Goal: Task Accomplishment & Management: Complete application form

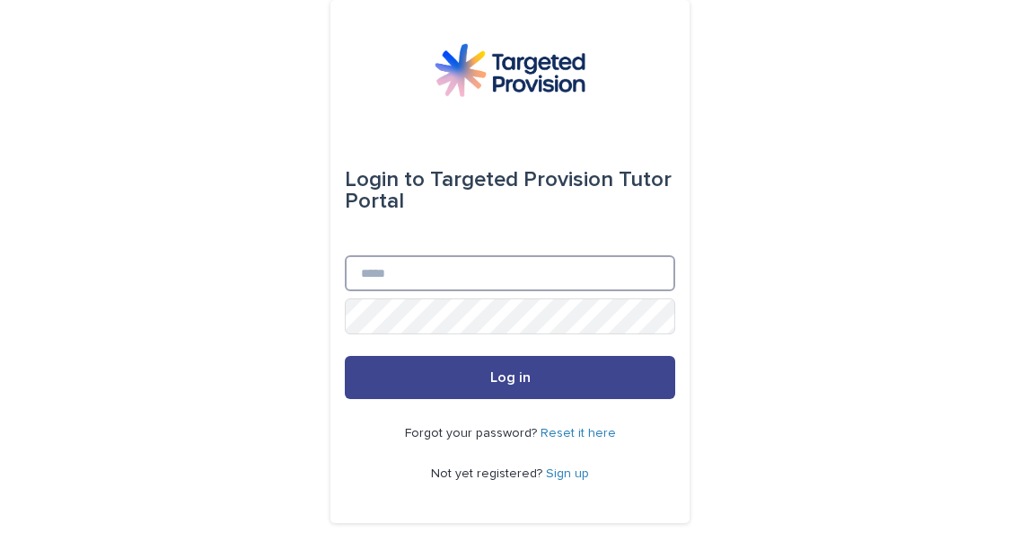
type input "**********"
click at [499, 379] on span "Log in" at bounding box center [510, 377] width 40 height 14
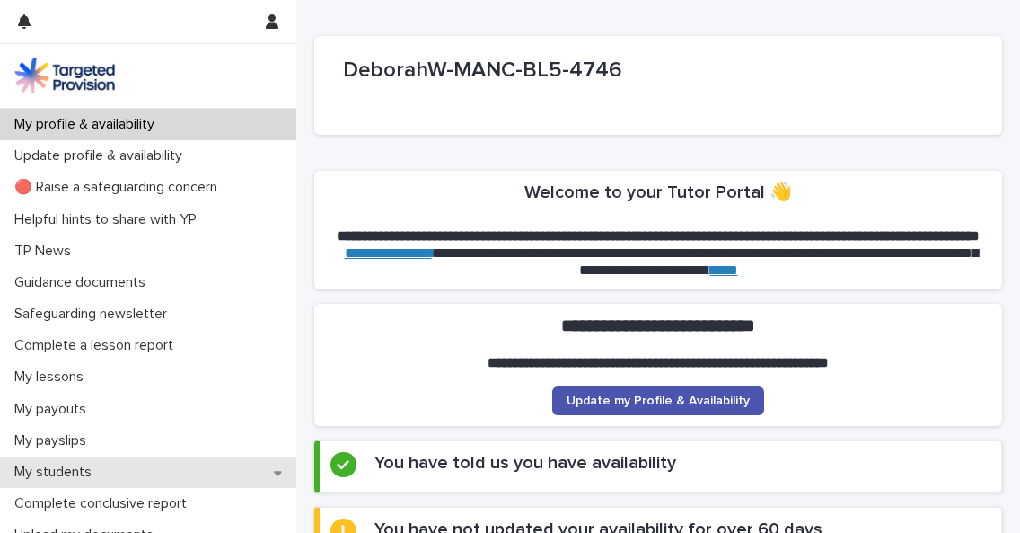
click at [84, 468] on p "My students" at bounding box center [56, 471] width 99 height 17
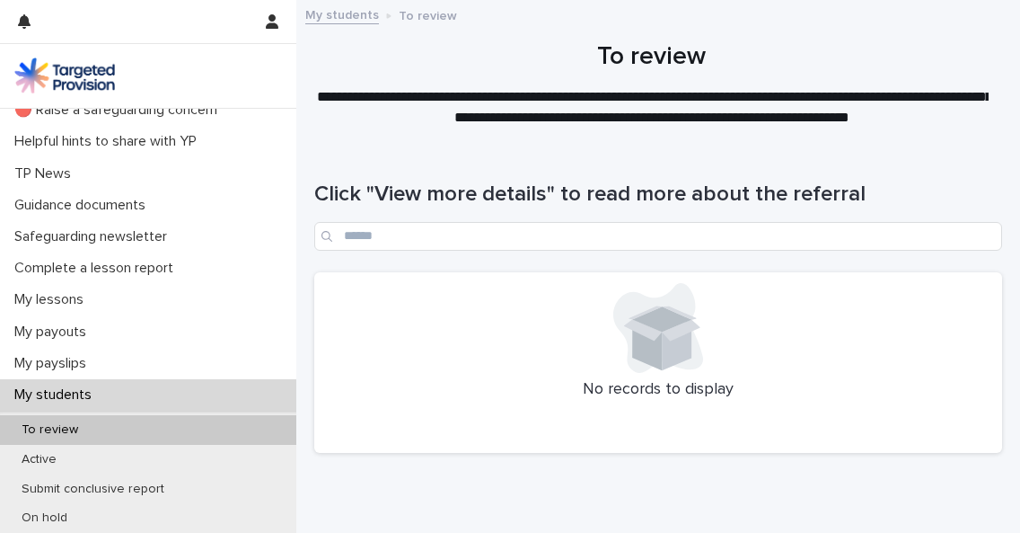
scroll to position [82, 0]
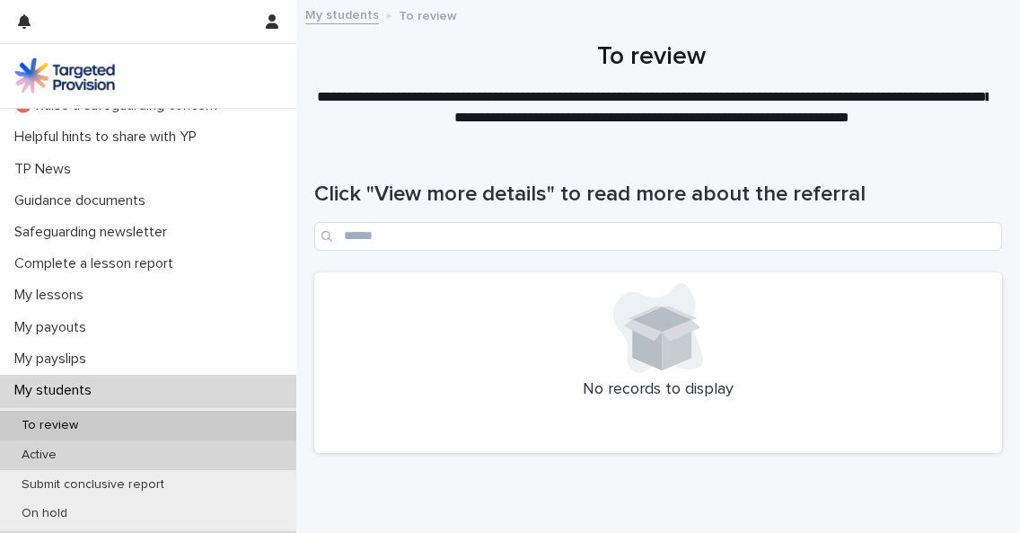
click at [48, 457] on p "Active" at bounding box center [39, 454] width 64 height 15
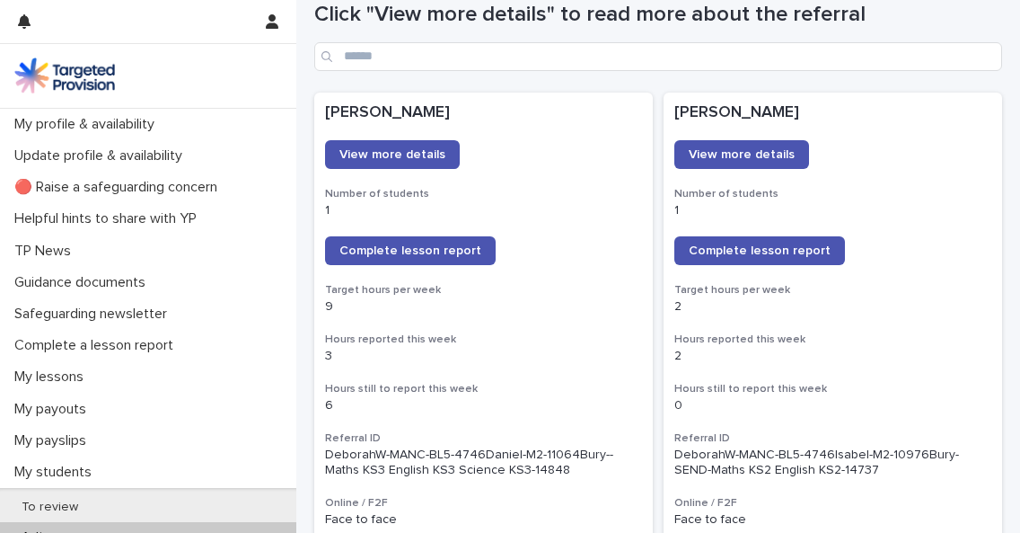
scroll to position [170, 0]
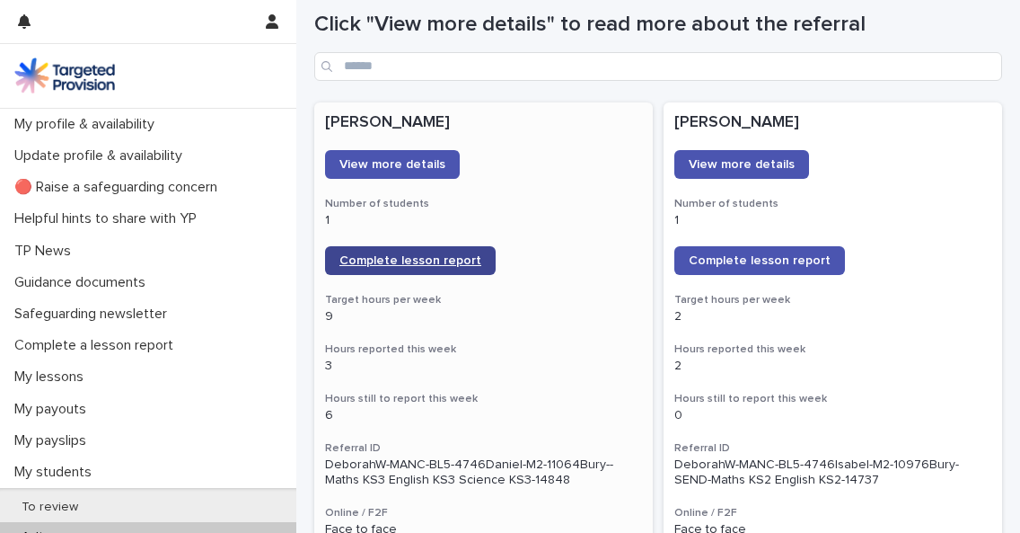
click at [403, 258] on span "Complete lesson report" at bounding box center [410, 260] width 142 height 13
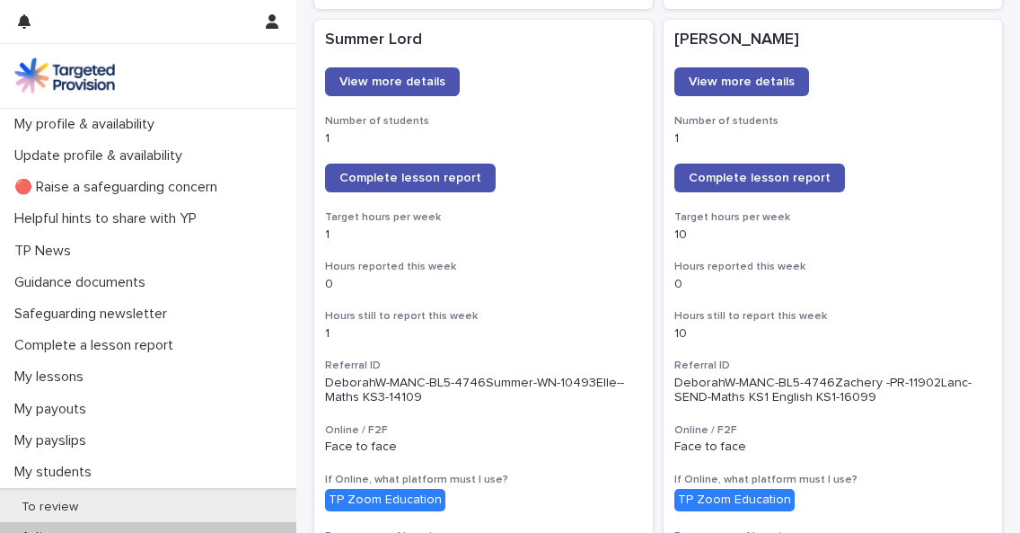
scroll to position [1416, 0]
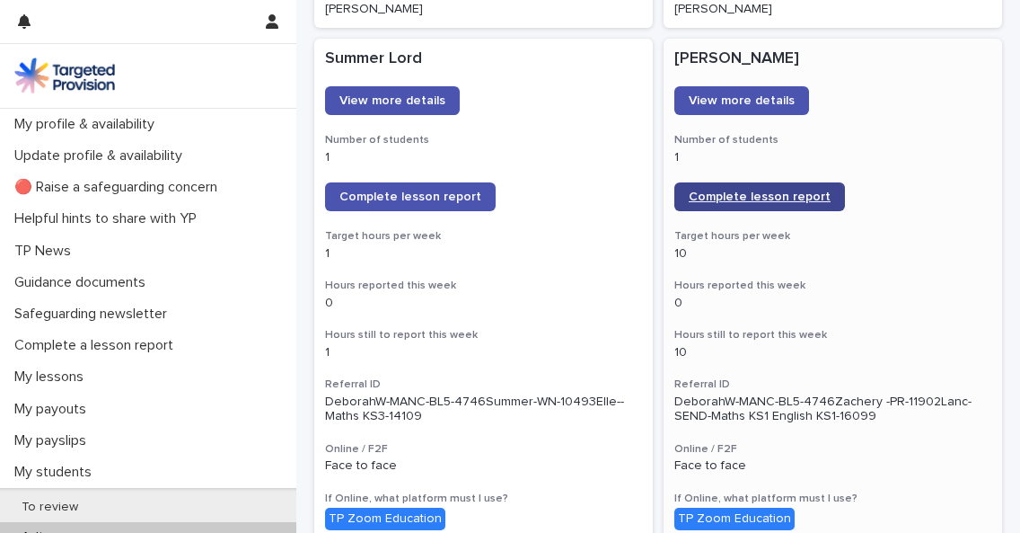
click at [748, 193] on span "Complete lesson report" at bounding box center [760, 196] width 142 height 13
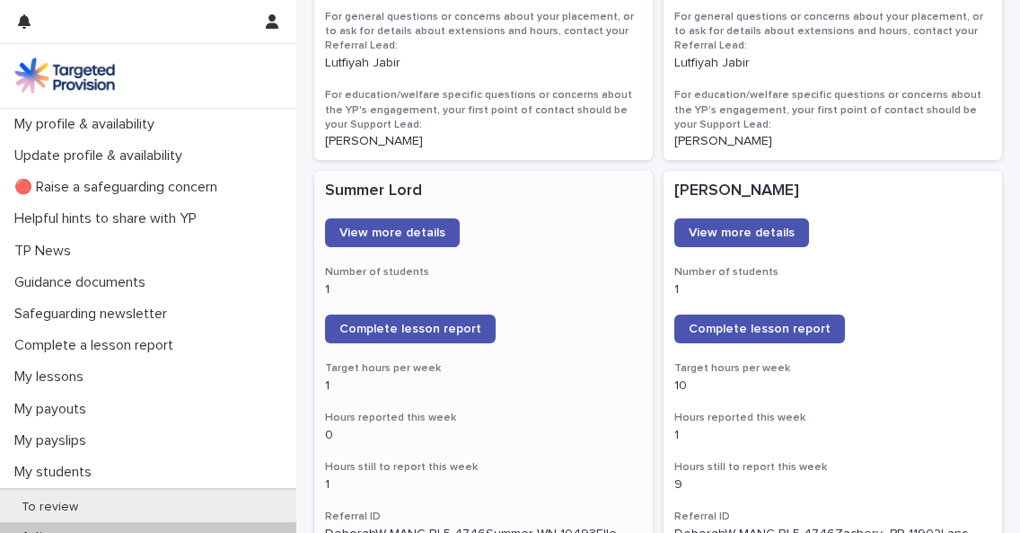
scroll to position [1388, 0]
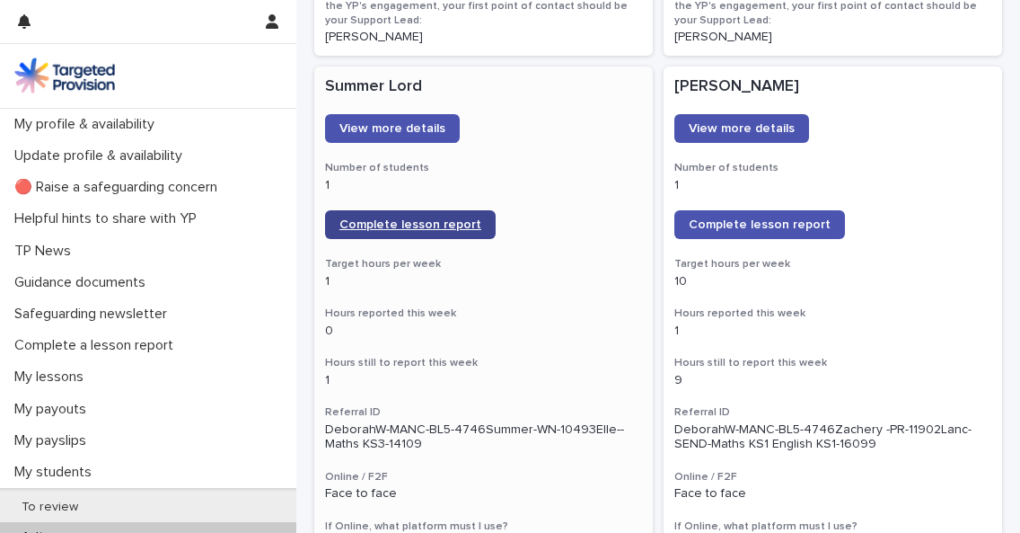
click at [367, 225] on span "Complete lesson report" at bounding box center [410, 224] width 142 height 13
